Goal: Task Accomplishment & Management: Manage account settings

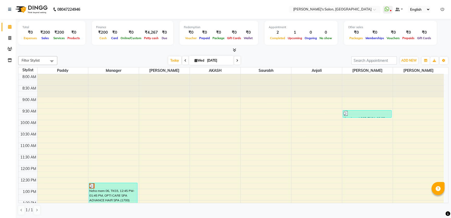
click at [444, 8] on icon at bounding box center [443, 10] width 4 height 4
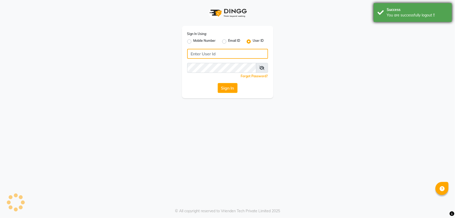
type input "8279543673"
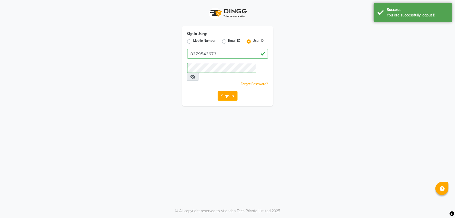
click at [193, 41] on label "Mobile Number" at bounding box center [204, 41] width 22 height 6
click at [193, 41] on input "Mobile Number" at bounding box center [194, 39] width 3 height 3
radio input "true"
radio input "false"
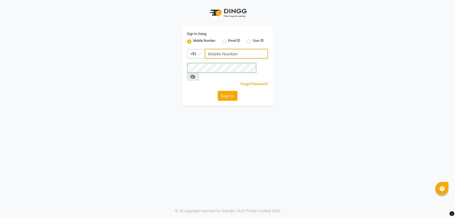
click at [206, 53] on input "Username" at bounding box center [236, 54] width 63 height 10
type input "7888059666"
click at [235, 91] on button "Sign In" at bounding box center [228, 96] width 20 height 10
